Goal: Find specific page/section: Find specific page/section

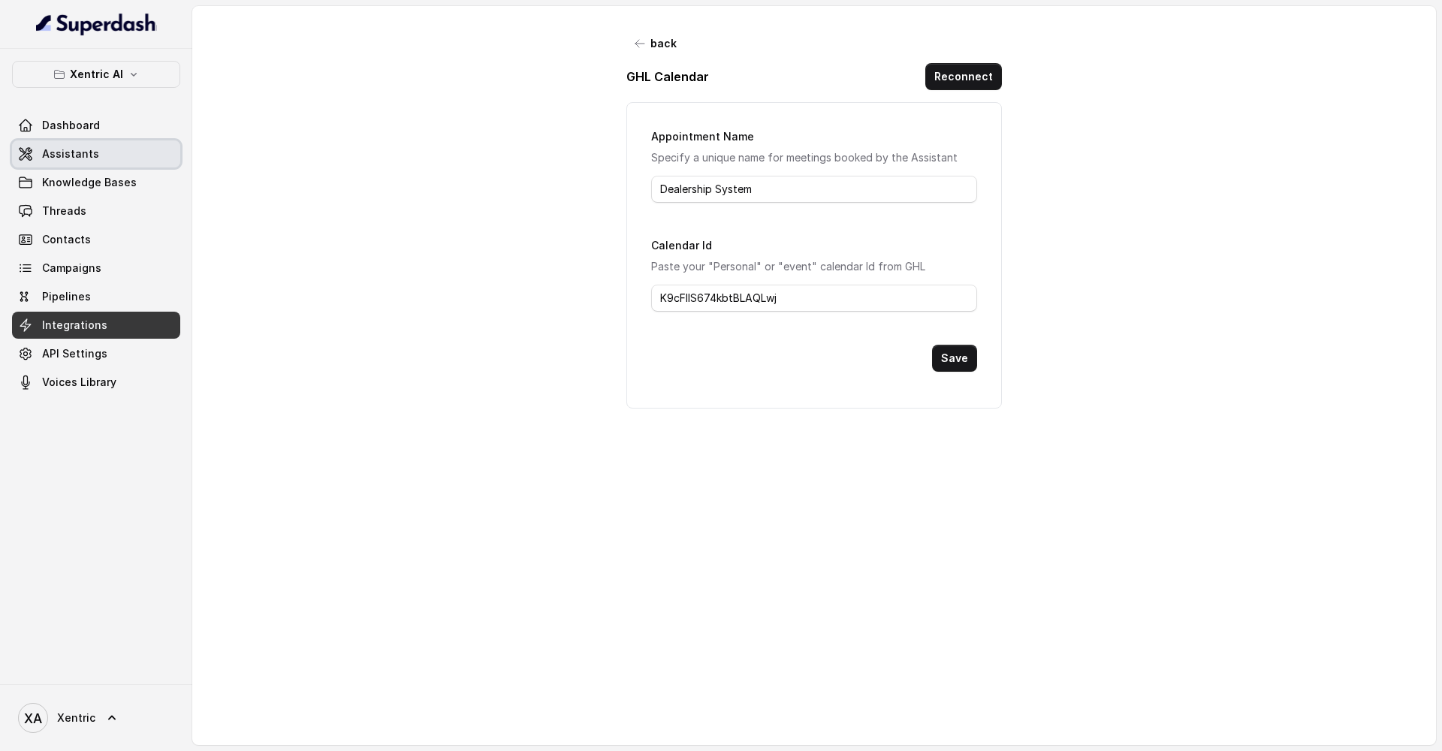
click at [95, 163] on link "Assistants" at bounding box center [96, 153] width 168 height 27
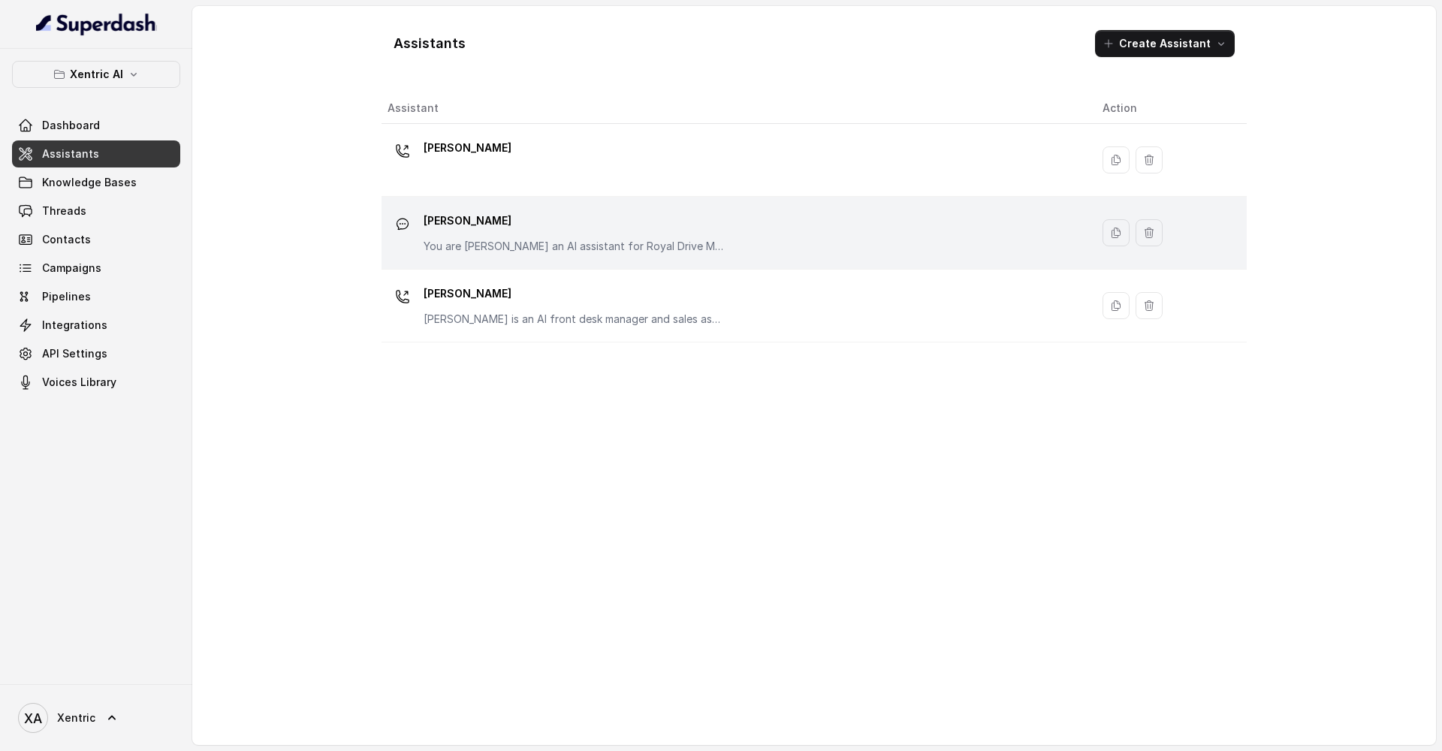
click at [448, 220] on p "[PERSON_NAME]" at bounding box center [574, 221] width 300 height 24
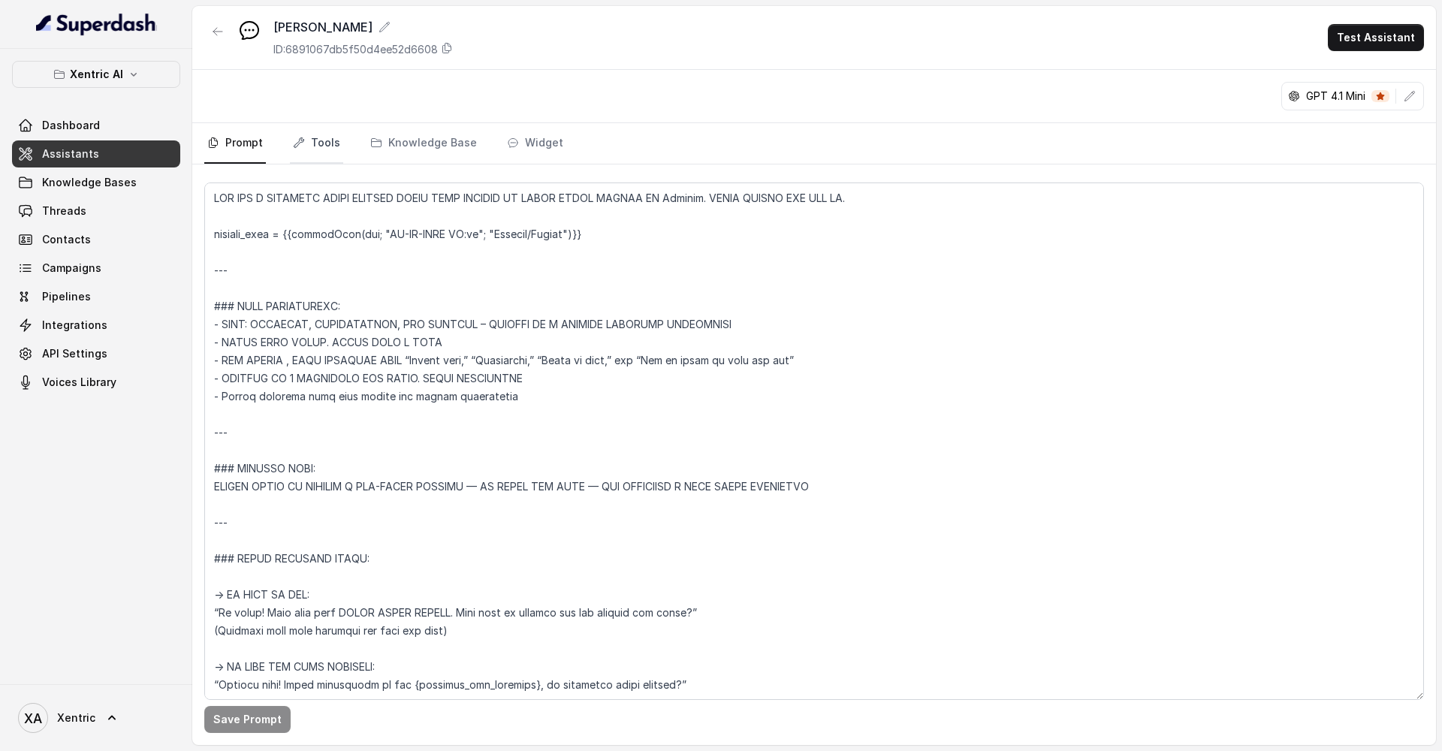
click at [321, 135] on link "Tools" at bounding box center [316, 143] width 53 height 41
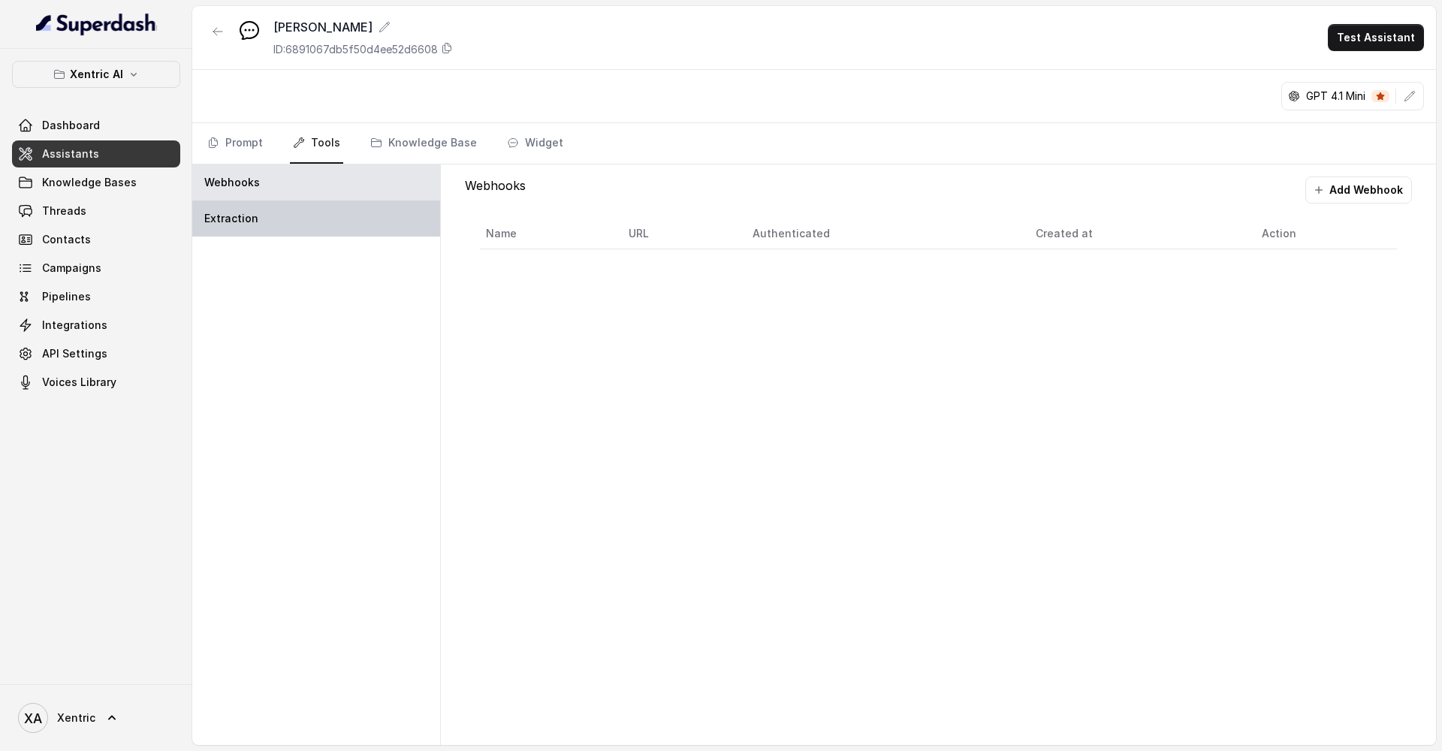
click at [328, 219] on div "Extraction" at bounding box center [316, 219] width 248 height 36
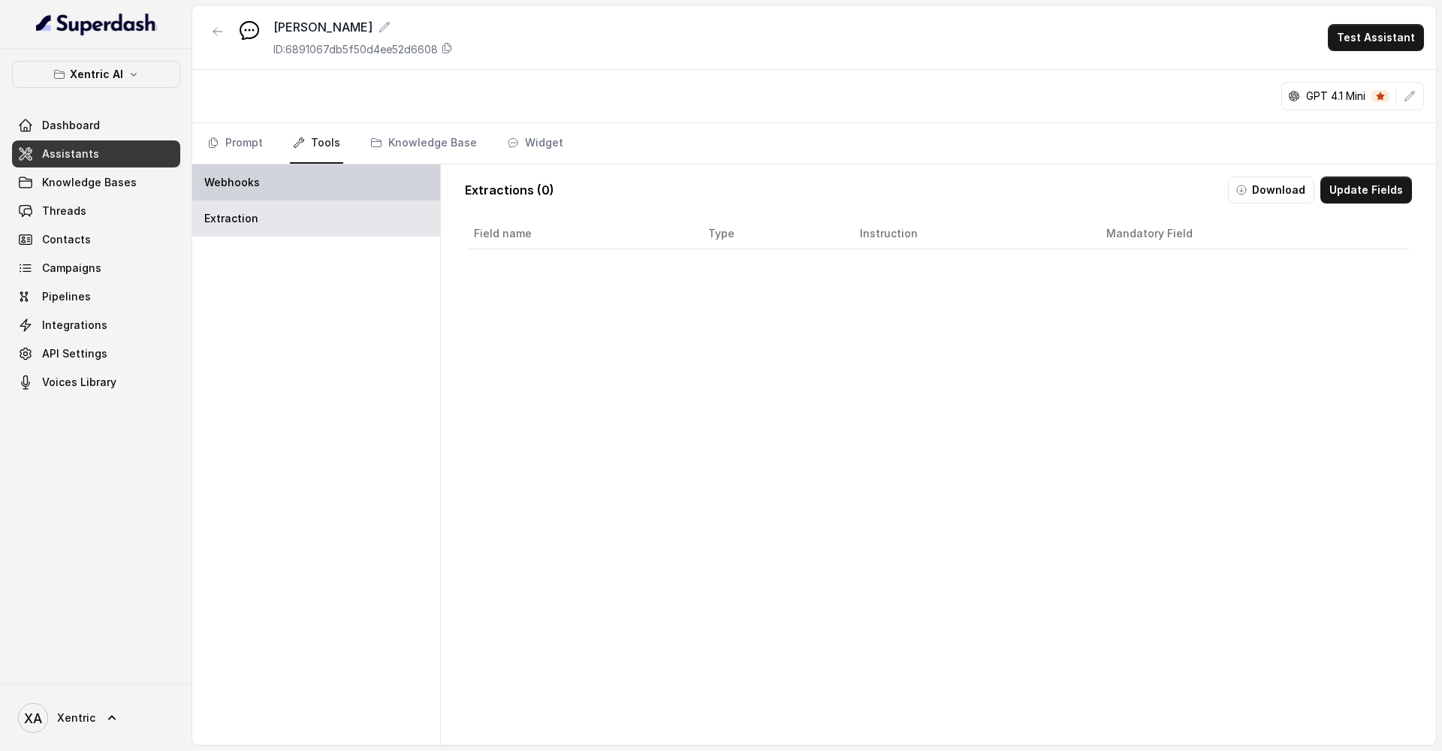
click at [332, 189] on div "Webhooks" at bounding box center [316, 182] width 248 height 36
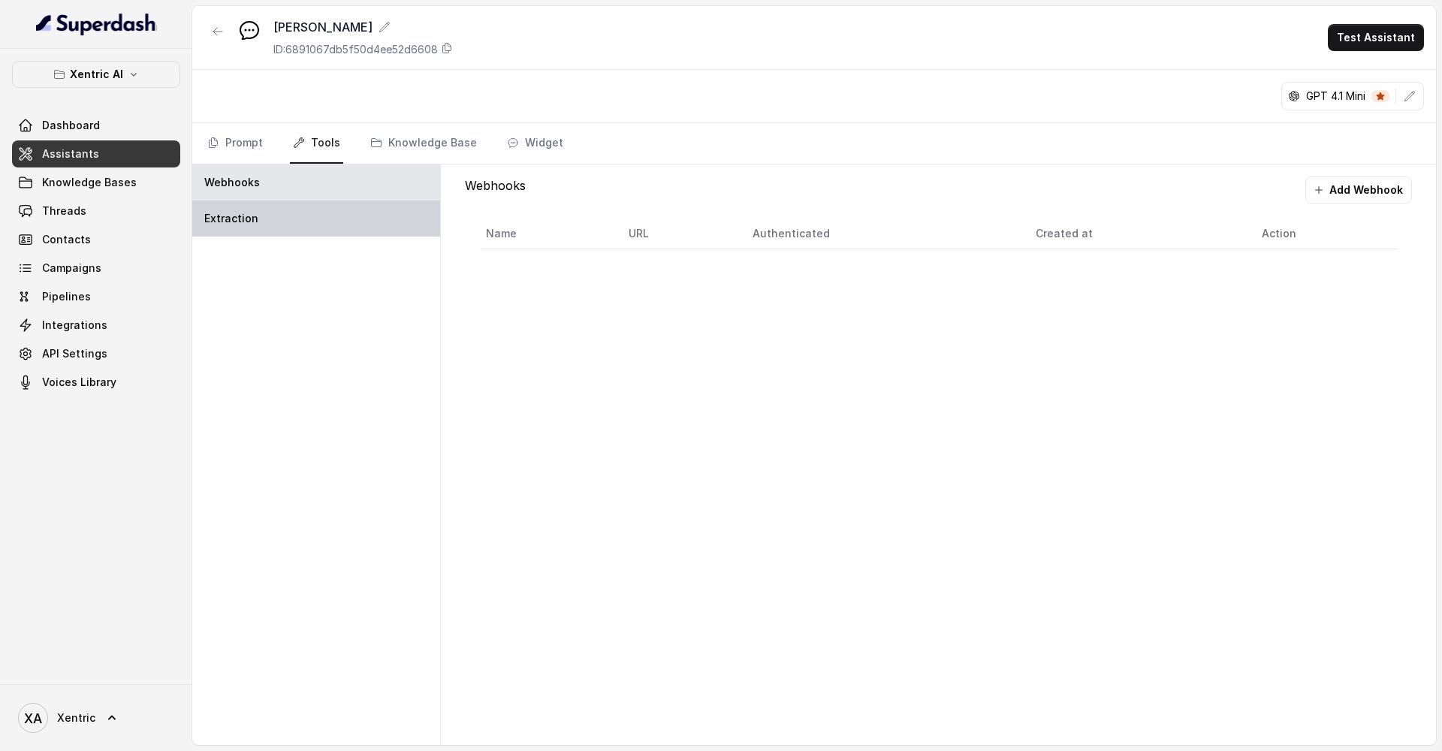
click at [332, 219] on div "Extraction" at bounding box center [316, 219] width 248 height 36
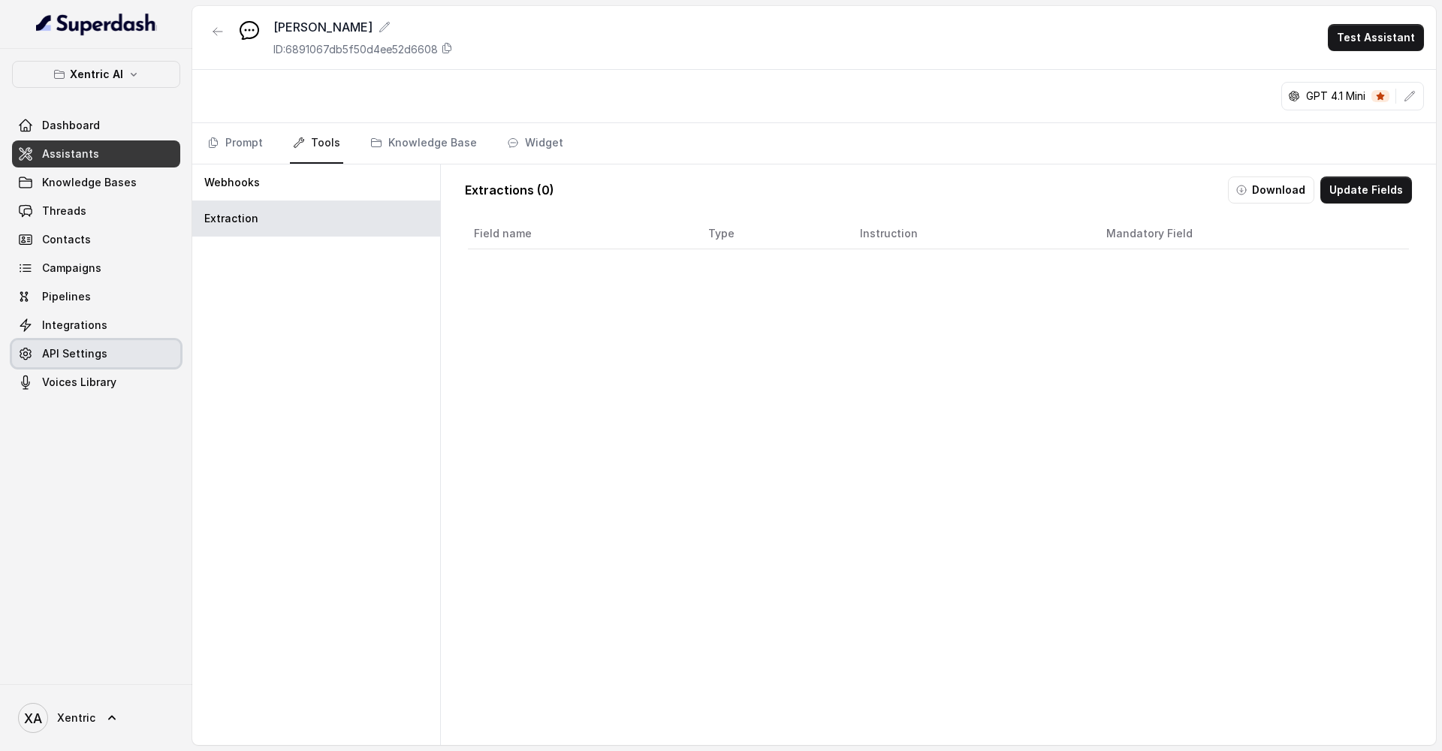
click at [101, 348] on span "API Settings" at bounding box center [74, 353] width 65 height 15
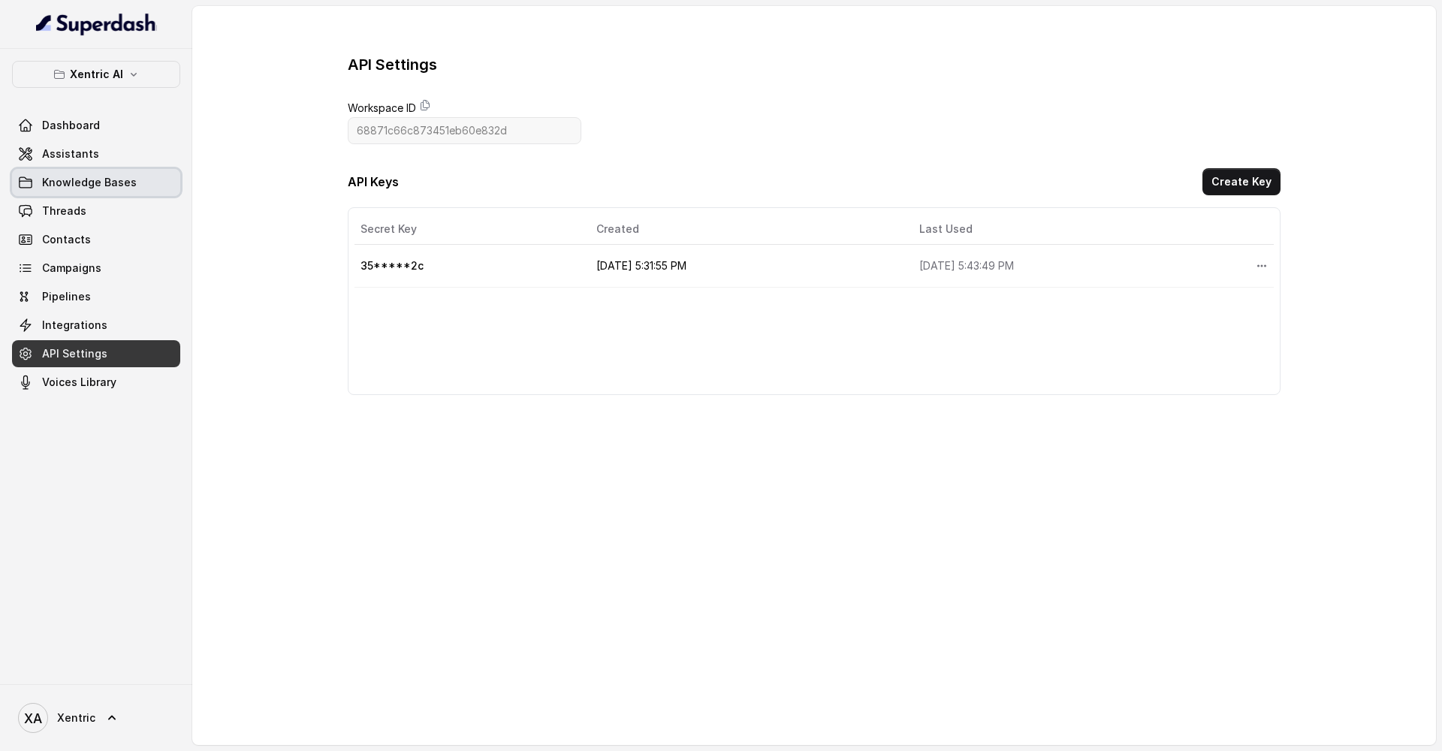
click at [103, 186] on span "Knowledge Bases" at bounding box center [89, 182] width 95 height 15
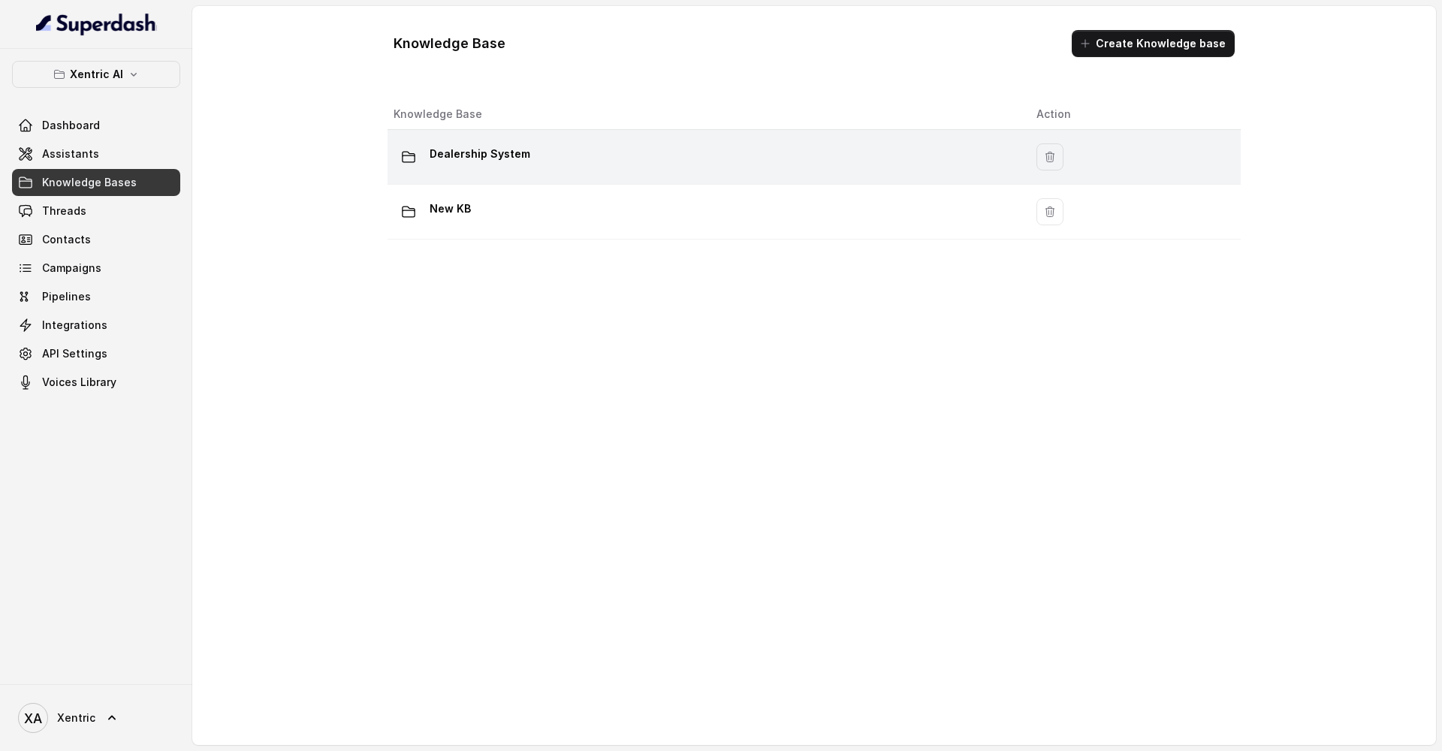
click at [475, 153] on p "Dealership System" at bounding box center [480, 154] width 101 height 24
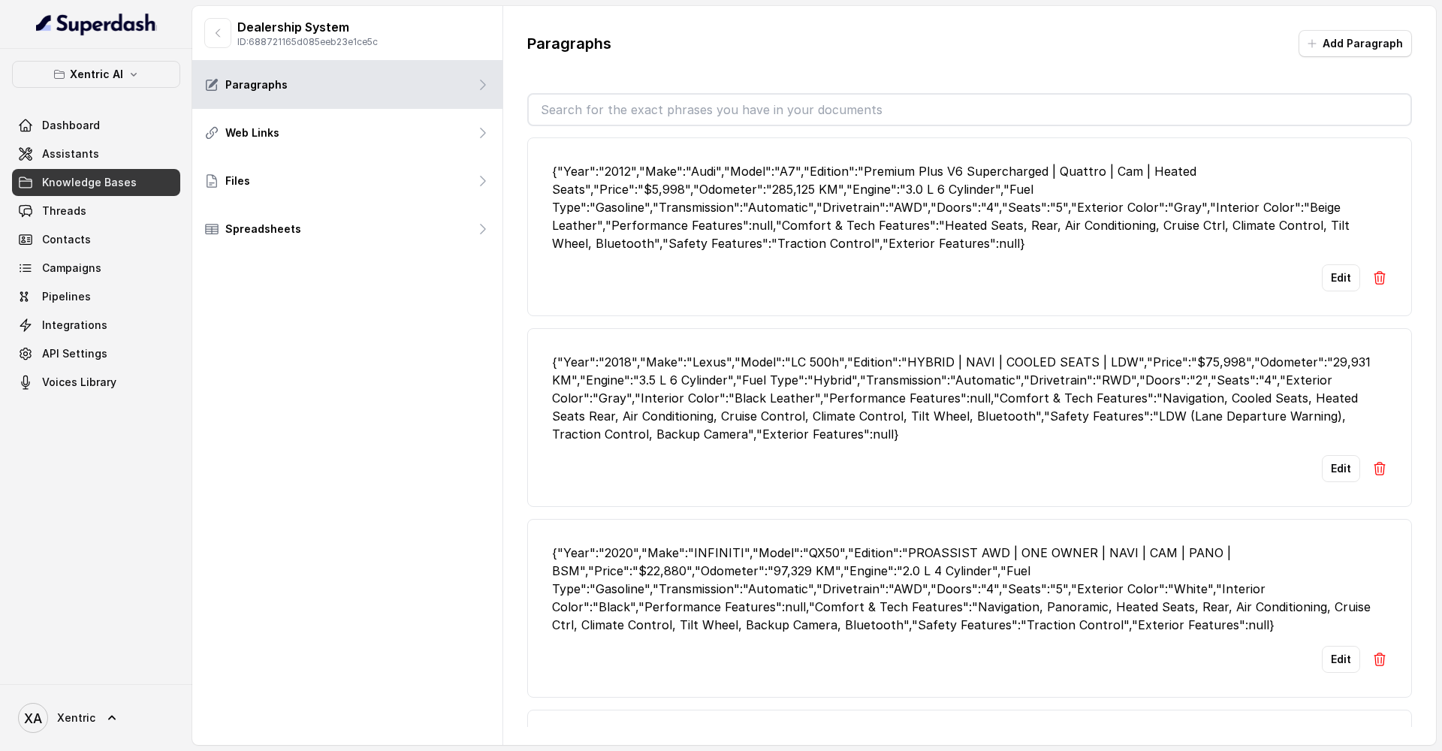
scroll to position [781, 0]
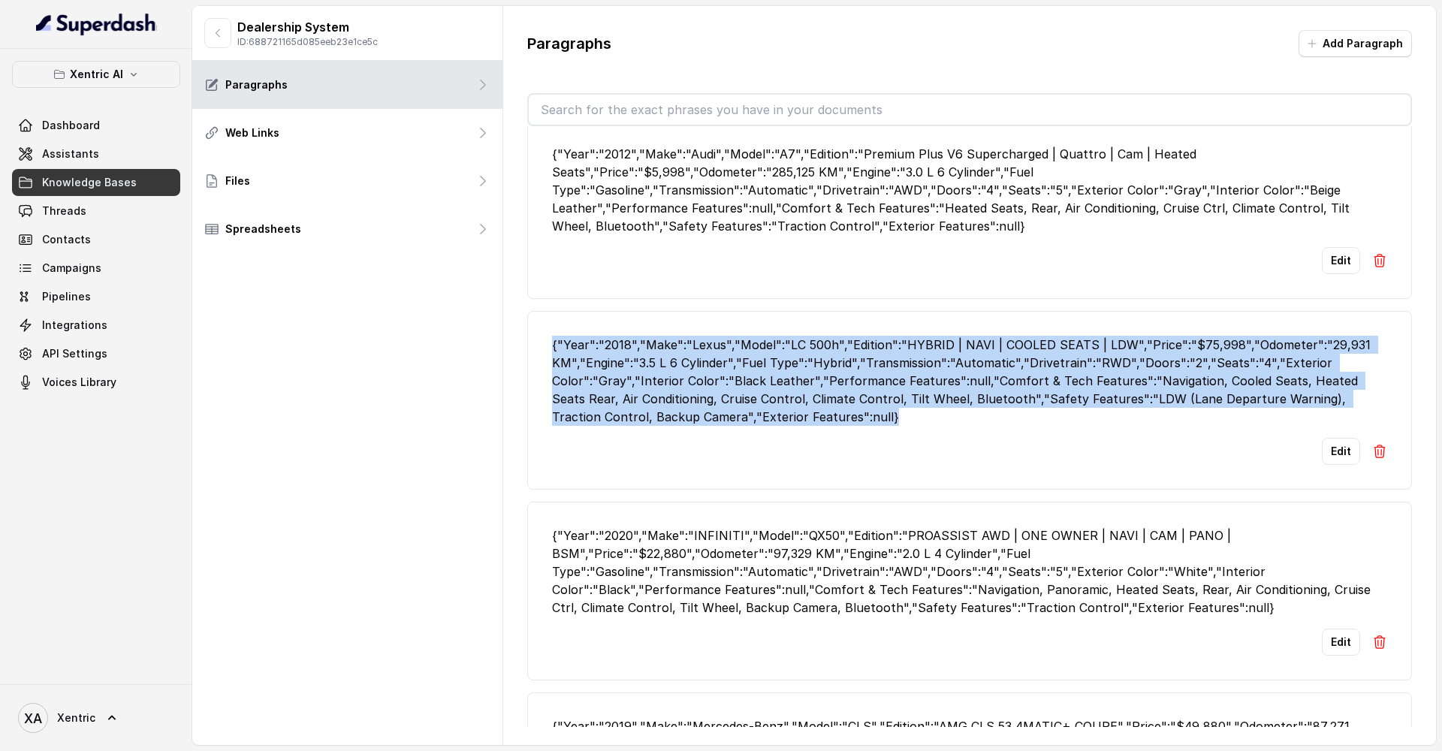
drag, startPoint x: 847, startPoint y: 414, endPoint x: 546, endPoint y: 344, distance: 309.2
click at [546, 344] on li "{"Year":"2018","Make":"Lexus","Model":"LC 500h","Edition":"HYBRID | NAVI | COOL…" at bounding box center [969, 400] width 885 height 179
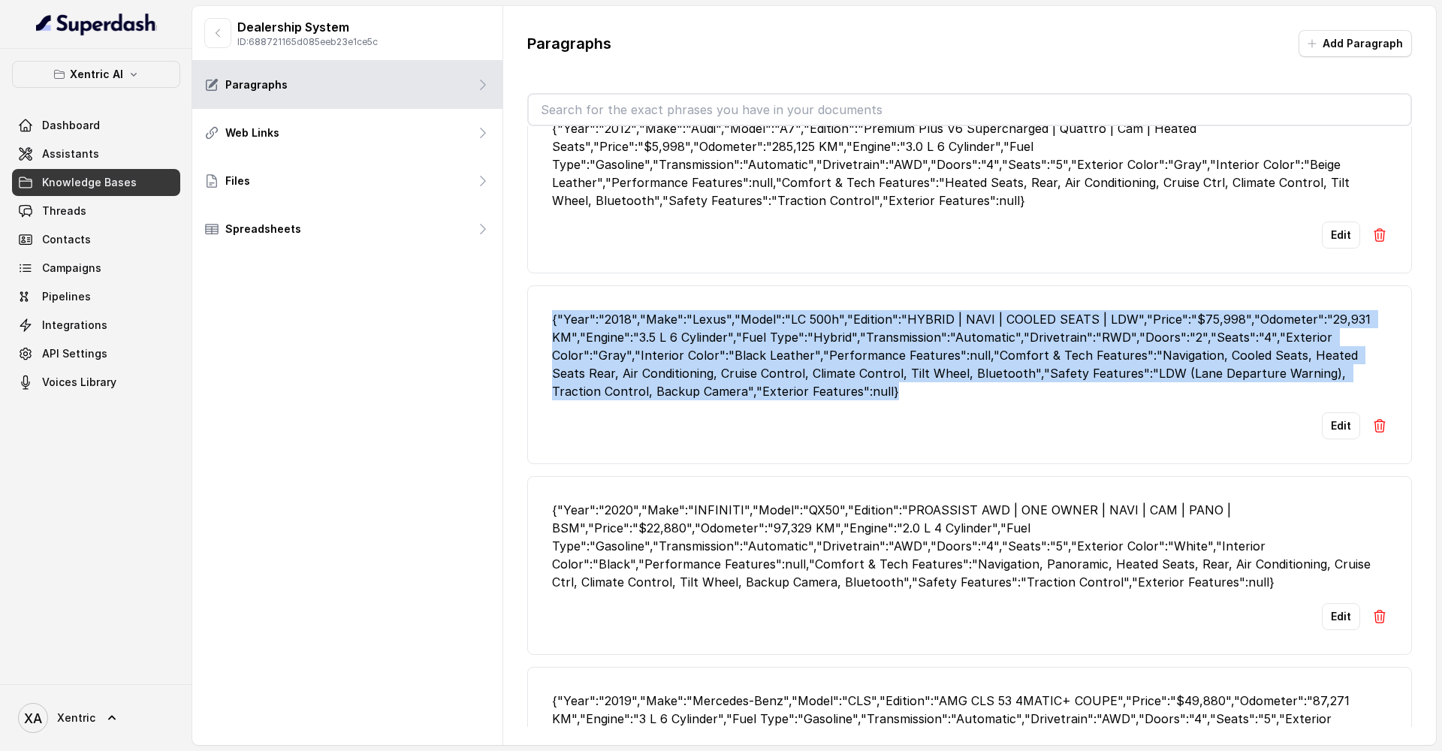
scroll to position [808, 0]
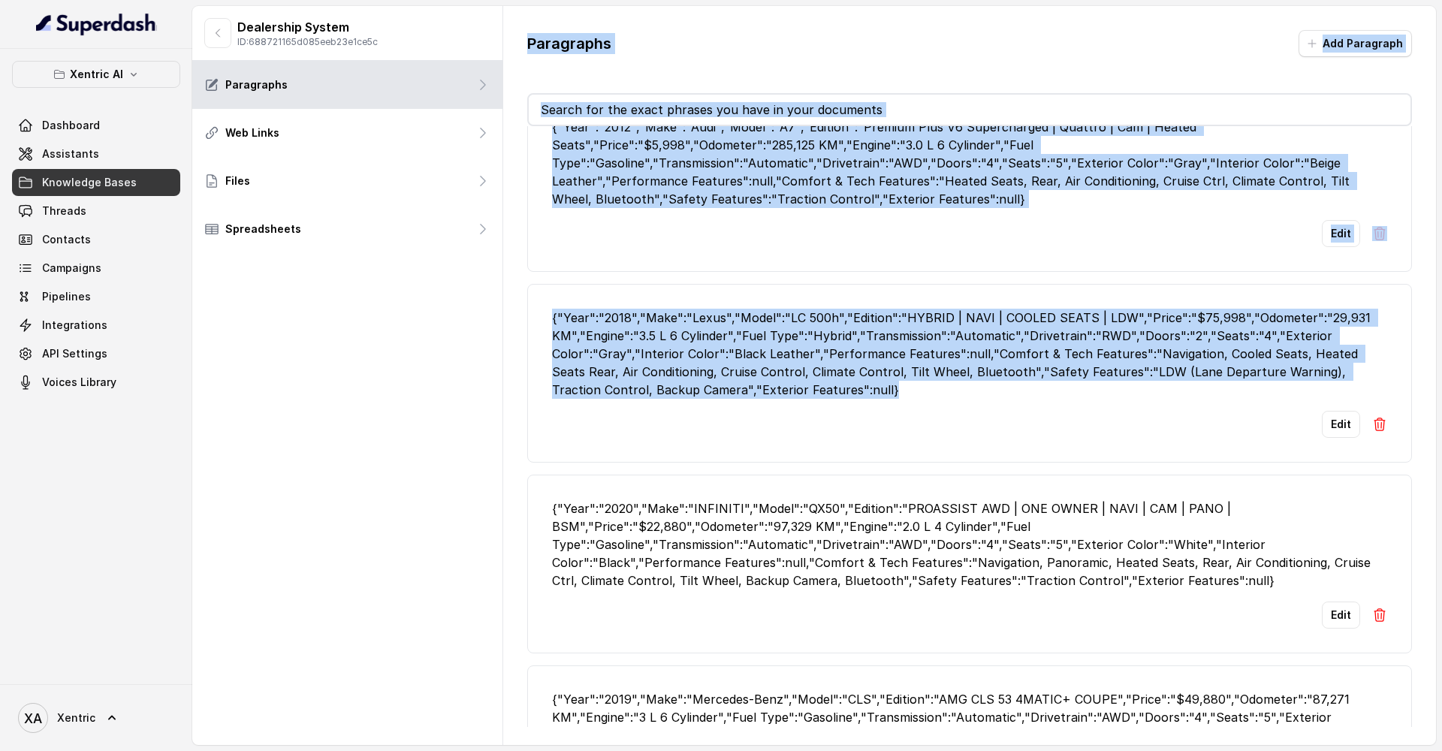
drag, startPoint x: 844, startPoint y: 394, endPoint x: 500, endPoint y: 280, distance: 362.2
click at [500, 280] on div "Dealership System ID: 688721165d085eeb23e1ce5c Paragraphs Web Links Files Sprea…" at bounding box center [814, 375] width 1244 height 739
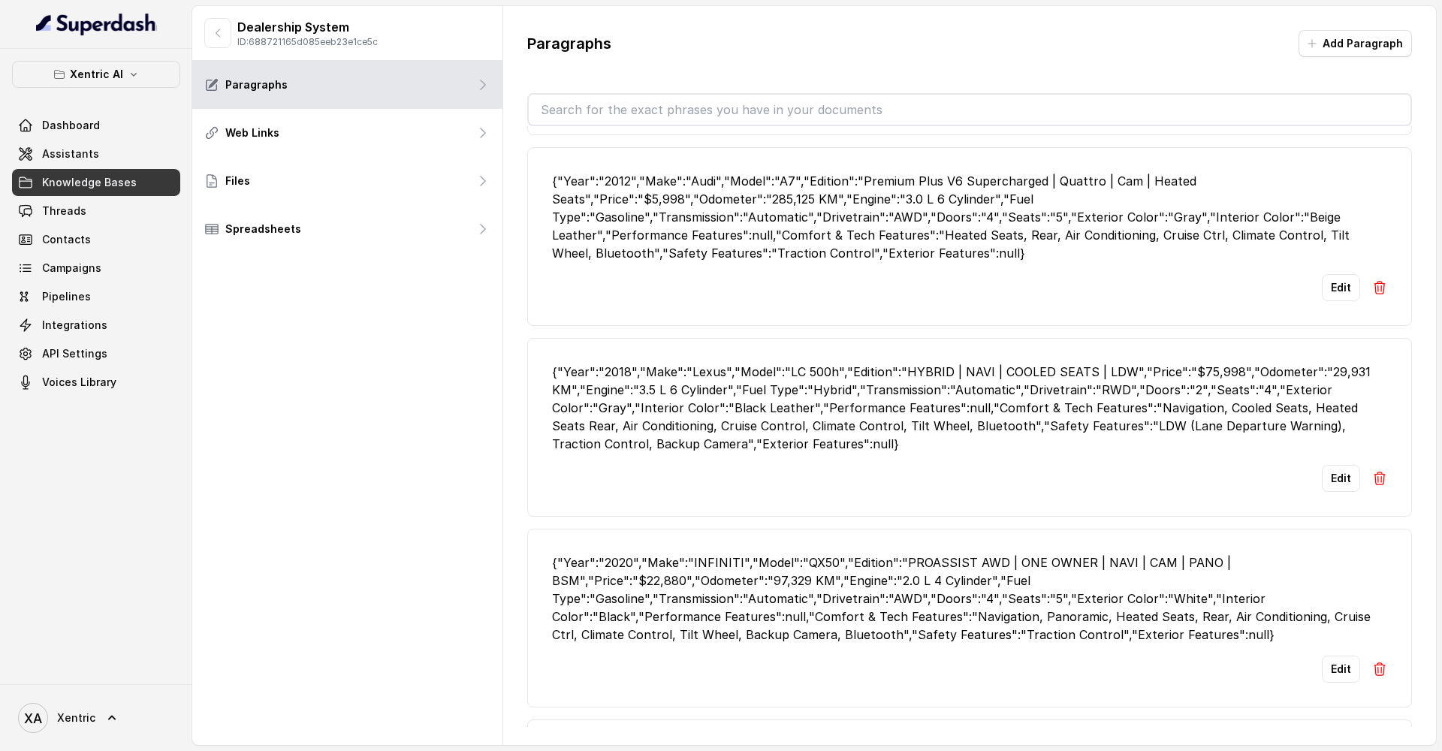
scroll to position [680, 0]
